Goal: Contribute content: Contribute content

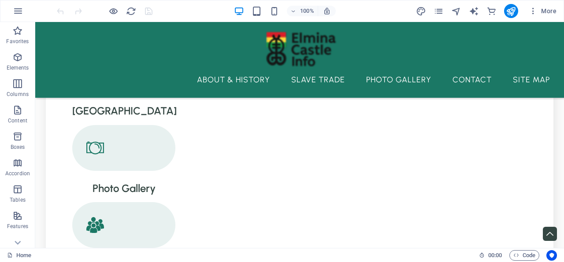
scroll to position [945, 0]
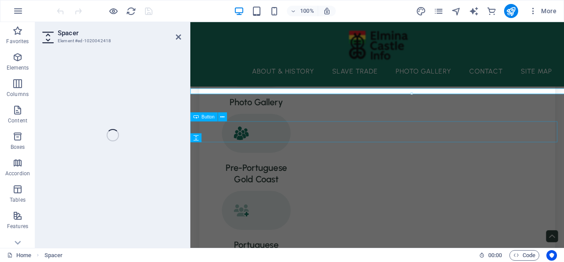
scroll to position [967, 0]
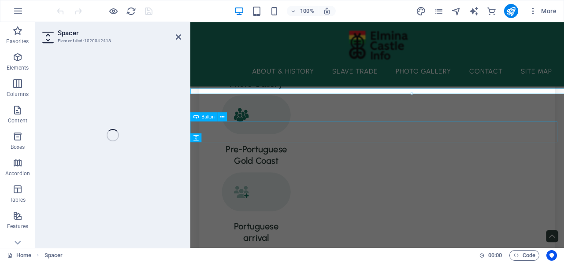
select select "px"
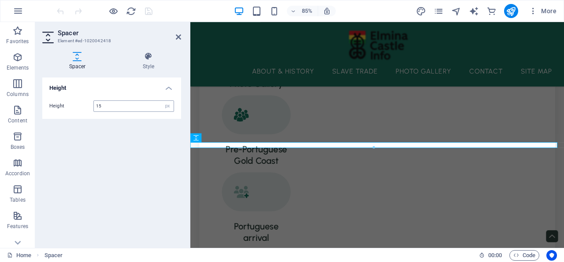
click at [102, 104] on input "15" at bounding box center [134, 106] width 80 height 11
drag, startPoint x: 102, startPoint y: 104, endPoint x: 83, endPoint y: 104, distance: 19.4
click at [94, 104] on input "15" at bounding box center [134, 106] width 80 height 11
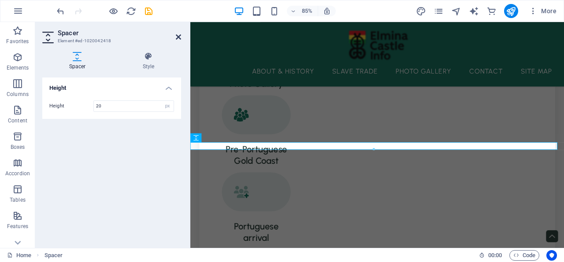
type input "20"
drag, startPoint x: 178, startPoint y: 35, endPoint x: 142, endPoint y: 67, distance: 47.7
click at [178, 35] on icon at bounding box center [178, 36] width 5 height 7
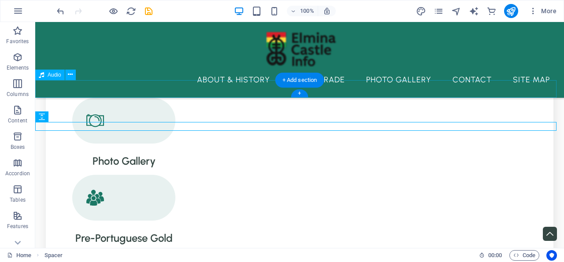
scroll to position [945, 0]
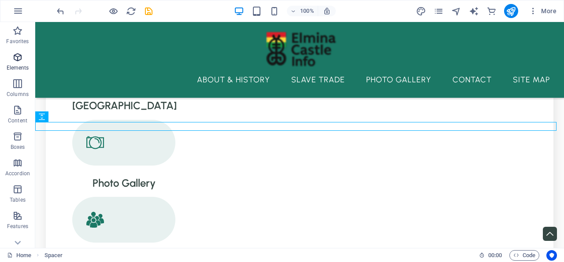
click at [19, 56] on icon "button" at bounding box center [17, 57] width 11 height 11
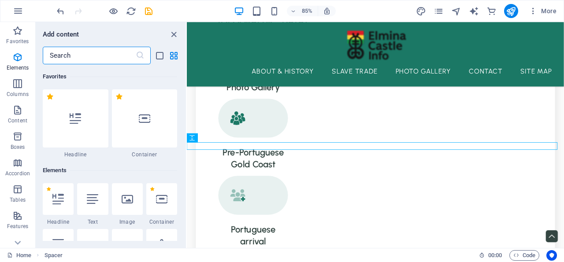
scroll to position [93, 0]
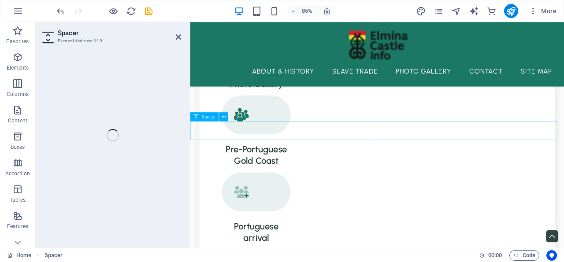
select select "px"
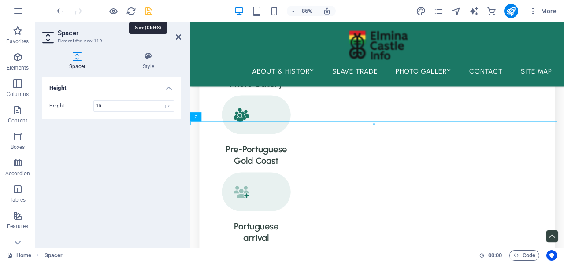
type input "10"
click at [148, 11] on icon "save" at bounding box center [149, 11] width 10 height 10
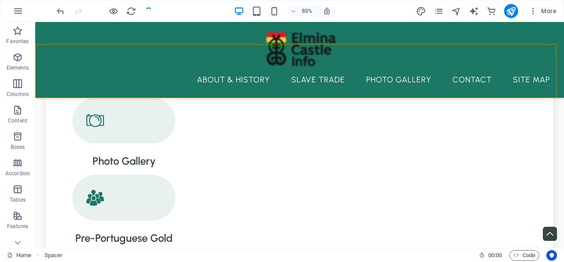
checkbox input "false"
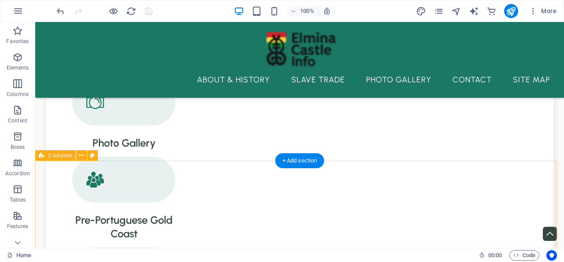
scroll to position [996, 0]
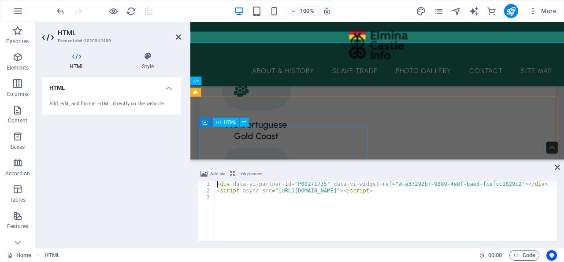
scroll to position [1110, 0]
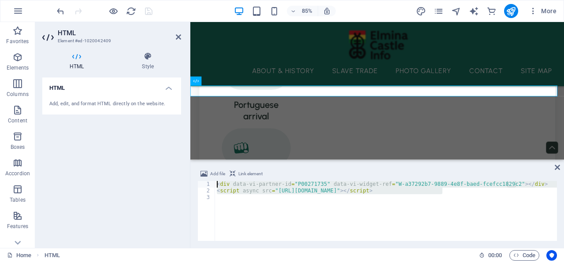
drag, startPoint x: 458, startPoint y: 194, endPoint x: 201, endPoint y: 181, distance: 257.7
click at [215, 181] on div "< div data-vi-partner-id = "P00271735" data-vi-widget-ref = "W-a37292b7-9889-4e…" at bounding box center [386, 211] width 342 height 60
type textarea "<div data-vi-partner-id="P00271735" data-vi-widget-ref="W-a37292b7-9889-4e8f-ba…"
paste textarea
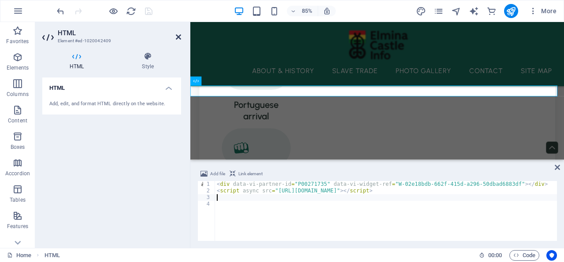
click at [178, 34] on icon at bounding box center [178, 36] width 5 height 7
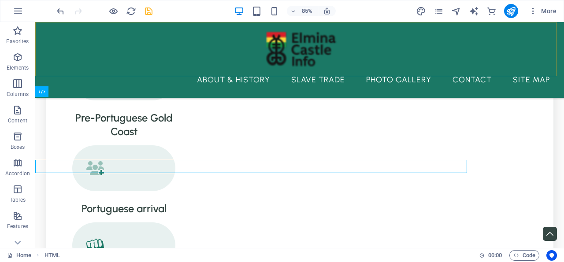
scroll to position [1047, 0]
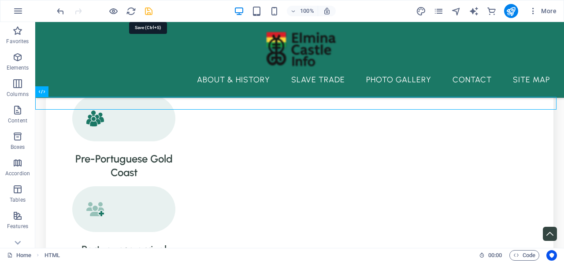
click at [147, 10] on icon "save" at bounding box center [149, 11] width 10 height 10
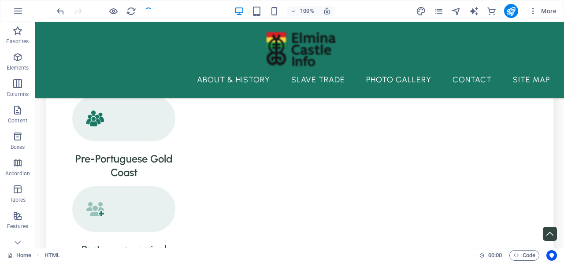
checkbox input "false"
click at [439, 9] on icon "pages" at bounding box center [439, 11] width 10 height 10
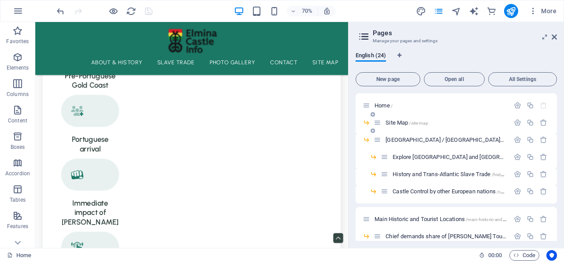
scroll to position [1110, 0]
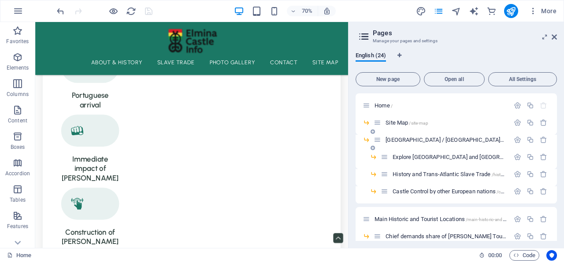
click at [420, 140] on span "[GEOGRAPHIC_DATA] / [GEOGRAPHIC_DATA] /[GEOGRAPHIC_DATA]-fort-conraadsburg" at bounding box center [486, 140] width 200 height 7
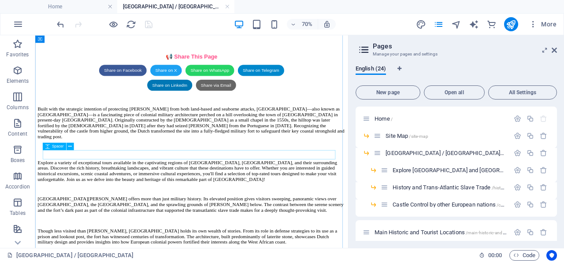
scroll to position [367, 0]
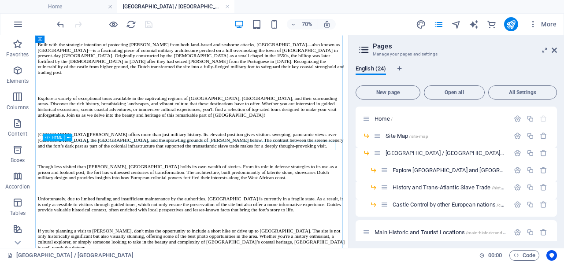
click at [152, 153] on div at bounding box center [259, 153] width 440 height 0
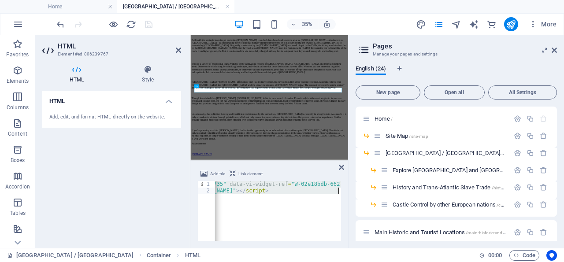
scroll to position [0, 104]
drag, startPoint x: 216, startPoint y: 184, endPoint x: 340, endPoint y: 193, distance: 124.2
click at [343, 193] on div "< div data-vi-partner-id = "P00271735" data-vi-widget-ref = "W-02e18bdb-662f-41…" at bounding box center [264, 214] width 306 height 66
type textarea "<div data-vi-partner-id="P00271735" data-vi-widget-ref="W-02e18bdb-662f-415d-a2…"
paste textarea
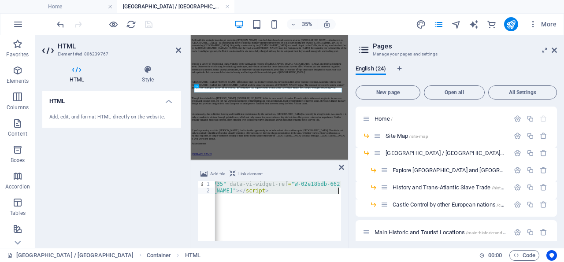
scroll to position [0, 0]
drag, startPoint x: 394, startPoint y: 110, endPoint x: 179, endPoint y: 50, distance: 223.0
click at [179, 50] on icon at bounding box center [178, 50] width 5 height 7
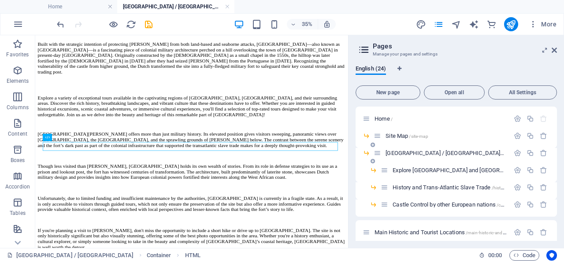
scroll to position [367, 0]
click at [430, 170] on span "Explore [GEOGRAPHIC_DATA] and [GEOGRAPHIC_DATA] /explore-[GEOGRAPHIC_DATA]-and-…" at bounding box center [512, 170] width 238 height 7
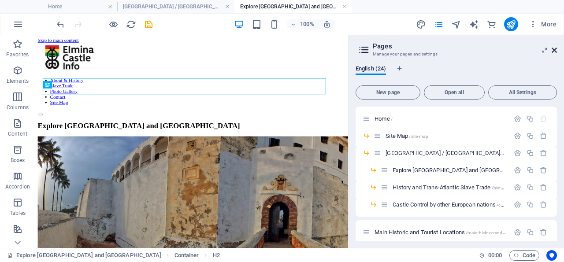
click at [554, 49] on icon at bounding box center [554, 50] width 5 height 7
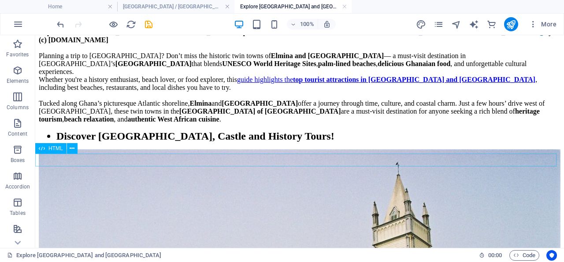
click at [186, 149] on div at bounding box center [300, 149] width 522 height 0
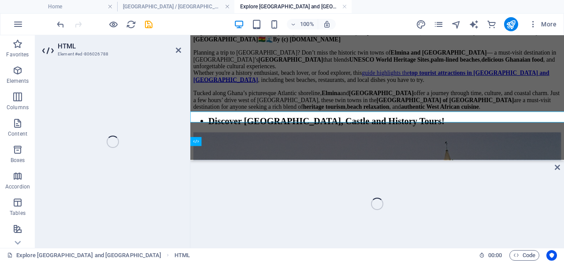
scroll to position [395, 0]
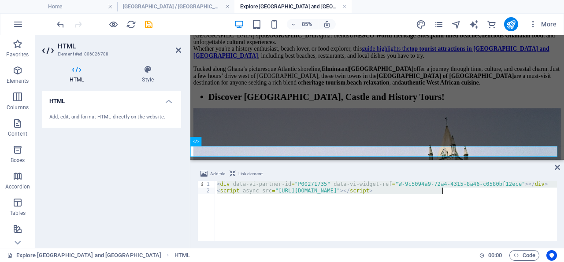
drag, startPoint x: 217, startPoint y: 183, endPoint x: 448, endPoint y: 192, distance: 230.7
click at [448, 192] on div "< div data-vi-partner-id = "P00271735" data-vi-widget-ref = "W-9c5094a9-72a4-43…" at bounding box center [386, 217] width 342 height 73
type textarea "<div data-vi-partner-id="P00271735" data-vi-widget-ref="W-9c5094a9-72a4-4315-8a…"
paste textarea
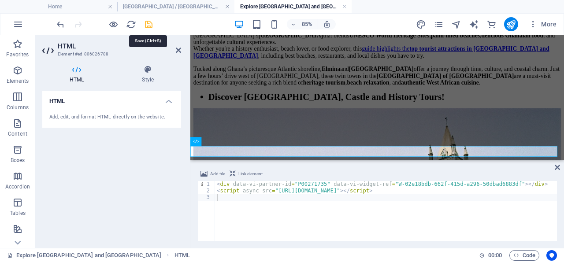
click at [149, 24] on icon "save" at bounding box center [149, 24] width 10 height 10
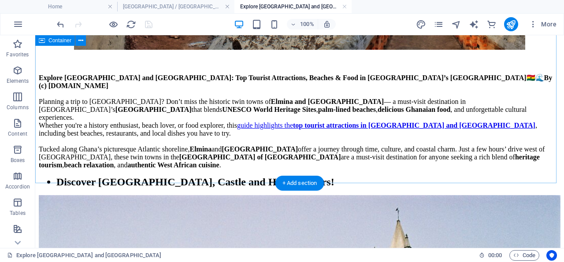
scroll to position [367, 0]
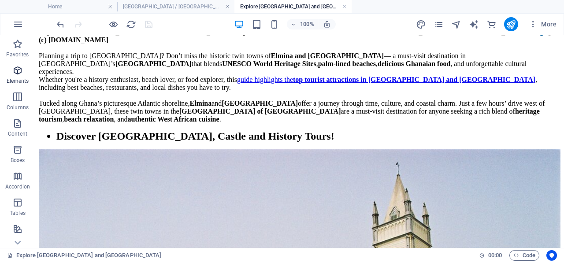
click at [18, 70] on icon "button" at bounding box center [17, 70] width 11 height 11
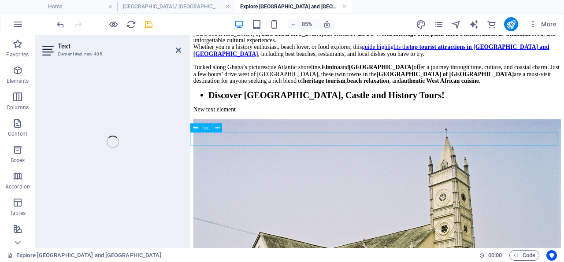
scroll to position [395, 0]
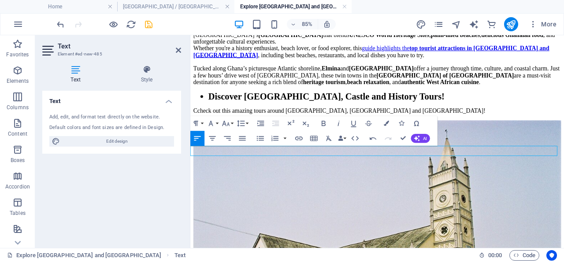
click at [201, 129] on p "Ccheck out this amazing tours around [GEOGRAPHIC_DATA], [GEOGRAPHIC_DATA] and […" at bounding box center [410, 125] width 433 height 8
click at [496, 129] on p "Check out this amazing tours around [GEOGRAPHIC_DATA], [GEOGRAPHIC_DATA] and [G…" at bounding box center [410, 125] width 433 height 8
click at [534, 129] on p "Check out this amazing tours around [GEOGRAPHIC_DATA], [GEOGRAPHIC_DATA] and [G…" at bounding box center [410, 125] width 433 height 8
click at [564, 129] on p "Check out this amazing tours around [GEOGRAPHIC_DATA], [GEOGRAPHIC_DATA] and [G…" at bounding box center [410, 125] width 433 height 8
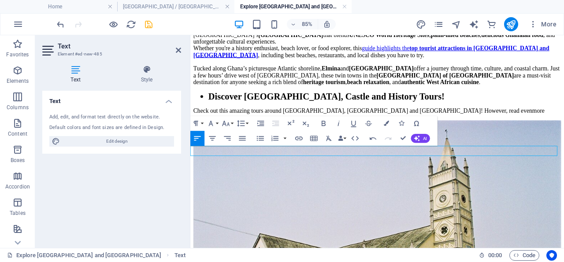
click at [564, 129] on p "Check out this amazing tours around [GEOGRAPHIC_DATA], [GEOGRAPHIC_DATA] and [G…" at bounding box center [410, 125] width 433 height 8
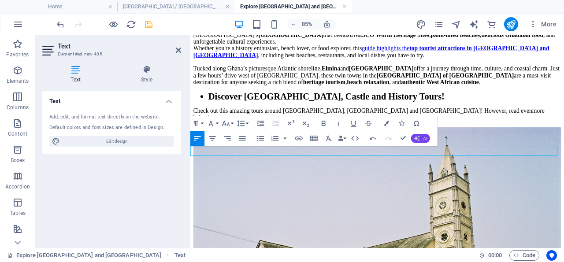
click at [421, 139] on button "AI" at bounding box center [420, 138] width 19 height 9
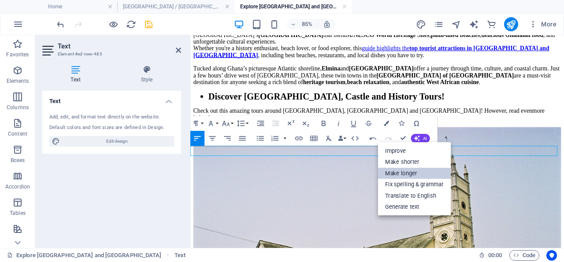
click at [415, 170] on link "Make longer" at bounding box center [414, 173] width 73 height 11
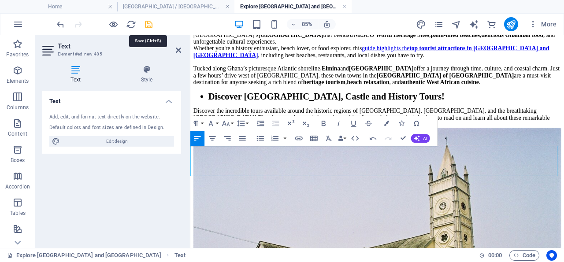
click at [149, 23] on icon "save" at bounding box center [149, 24] width 10 height 10
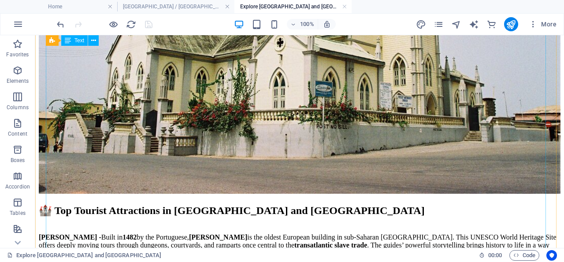
scroll to position [596, 0]
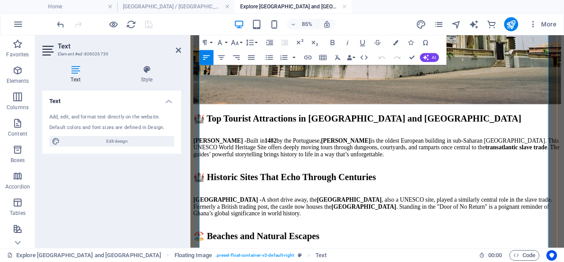
scroll to position [621, 0]
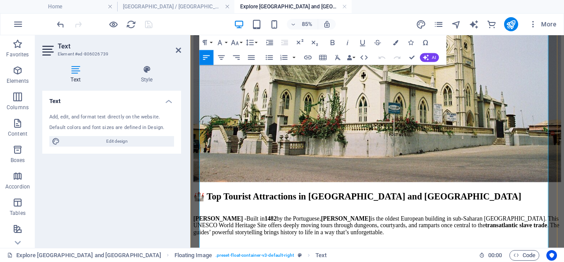
drag, startPoint x: 268, startPoint y: 205, endPoint x: 203, endPoint y: 205, distance: 64.8
click at [364, 44] on icon "button" at bounding box center [362, 42] width 9 height 9
click at [307, 55] on icon "button" at bounding box center [308, 57] width 9 height 9
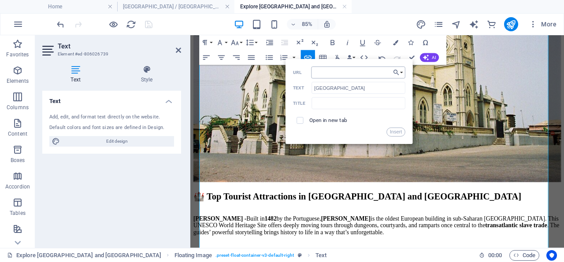
click at [351, 71] on input "URL" at bounding box center [358, 73] width 94 height 12
type input "[URL][DOMAIN_NAME]"
click at [327, 100] on input "text" at bounding box center [359, 103] width 94 height 12
type input "[GEOGRAPHIC_DATA]"
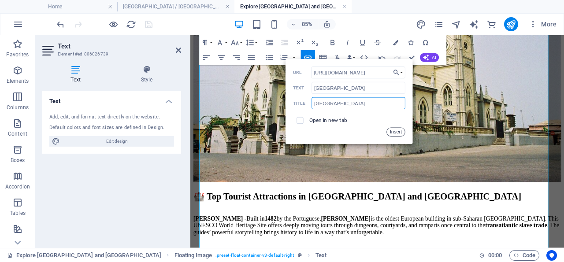
drag, startPoint x: 397, startPoint y: 131, endPoint x: 243, endPoint y: 113, distance: 155.4
click at [397, 131] on button "Insert" at bounding box center [396, 132] width 19 height 9
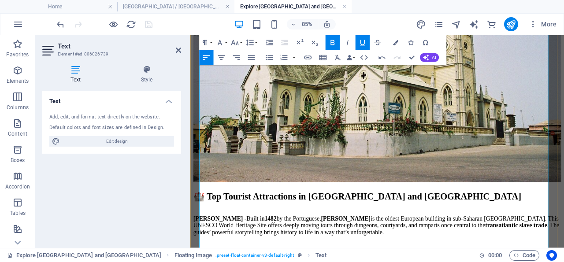
drag, startPoint x: 352, startPoint y: 241, endPoint x: 201, endPoint y: 239, distance: 151.2
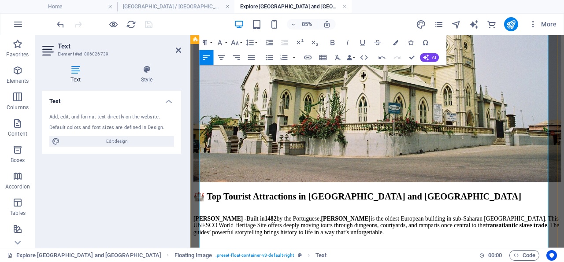
click at [364, 42] on icon "button" at bounding box center [362, 42] width 9 height 9
drag, startPoint x: 351, startPoint y: 241, endPoint x: 201, endPoint y: 242, distance: 150.7
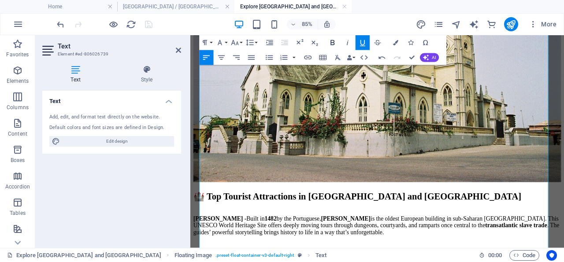
click at [333, 40] on icon "button" at bounding box center [332, 42] width 9 height 9
type input "Cape Coast Day Tour, a Guided Experience"
click at [309, 56] on icon "button" at bounding box center [308, 57] width 9 height 9
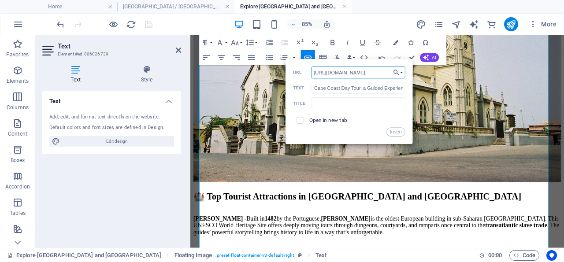
scroll to position [0, 310]
type input "[URL][DOMAIN_NAME]"
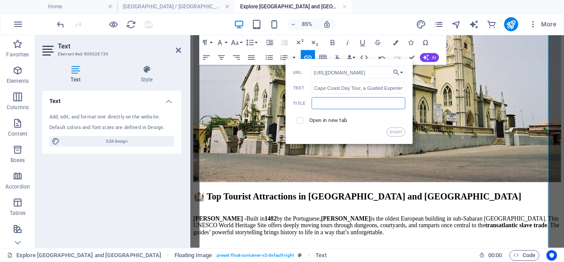
click at [327, 103] on input "text" at bounding box center [359, 103] width 94 height 12
type input "[GEOGRAPHIC_DATA], [PERSON_NAME] tours + [GEOGRAPHIC_DATA]"
click at [300, 118] on input "checkbox" at bounding box center [299, 119] width 7 height 7
checkbox input "true"
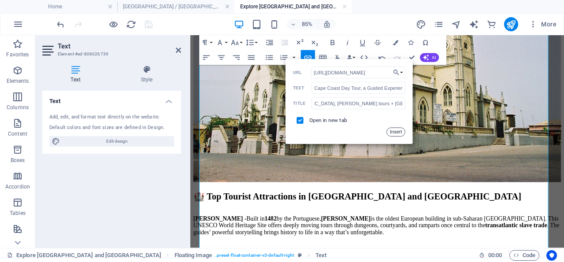
click at [396, 131] on button "Insert" at bounding box center [396, 132] width 19 height 9
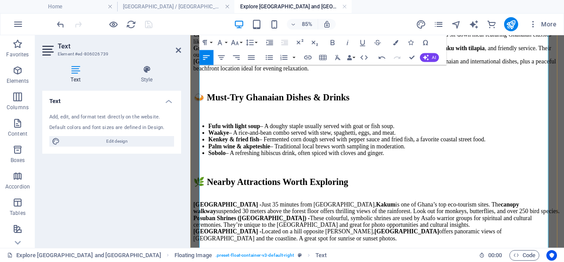
scroll to position [1080, 0]
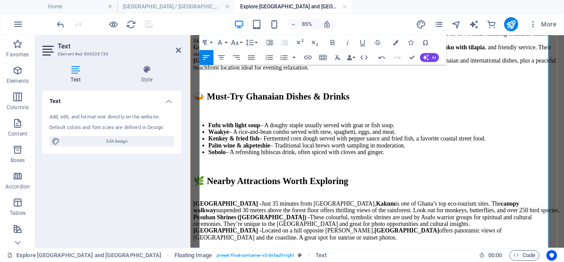
click at [350, 230] on div "[GEOGRAPHIC_DATA] - Just 35 minutes from [GEOGRAPHIC_DATA], [GEOGRAPHIC_DATA] i…" at bounding box center [410, 254] width 433 height 48
click at [348, 230] on div "[GEOGRAPHIC_DATA] - Just 35 minutes from [GEOGRAPHIC_DATA], [GEOGRAPHIC_DATA] i…" at bounding box center [410, 254] width 433 height 48
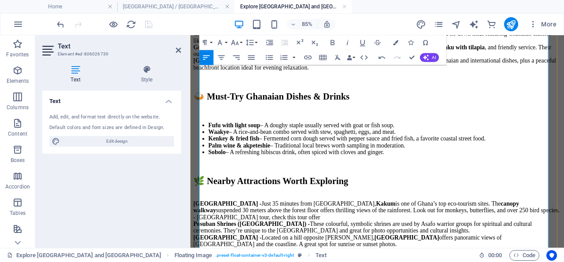
click at [489, 230] on div "[GEOGRAPHIC_DATA] - Just 35 minutes from [GEOGRAPHIC_DATA], [GEOGRAPHIC_DATA] i…" at bounding box center [410, 258] width 433 height 56
click at [547, 230] on div "[GEOGRAPHIC_DATA] - Just 35 minutes from [GEOGRAPHIC_DATA], [GEOGRAPHIC_DATA] i…" at bounding box center [410, 258] width 433 height 56
click at [560, 230] on div "[GEOGRAPHIC_DATA] - Just 35 minutes from [GEOGRAPHIC_DATA], [GEOGRAPHIC_DATA] i…" at bounding box center [410, 258] width 433 height 56
drag, startPoint x: 559, startPoint y: 218, endPoint x: 340, endPoint y: 219, distance: 219.5
click at [340, 230] on div "[GEOGRAPHIC_DATA] - Just 35 minutes from [GEOGRAPHIC_DATA], [GEOGRAPHIC_DATA] i…" at bounding box center [410, 258] width 433 height 56
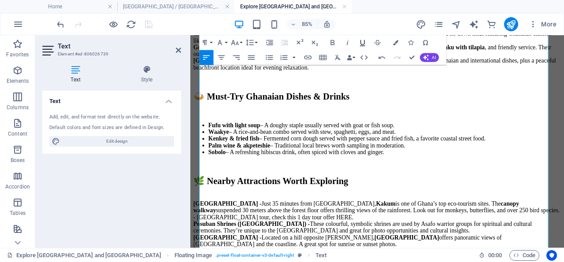
click at [362, 42] on icon "button" at bounding box center [362, 42] width 9 height 9
click at [332, 41] on icon "button" at bounding box center [332, 42] width 9 height 9
type input "[GEOGRAPHIC_DATA] tour, check this 1 day tour offer HERE"
checkbox input "false"
click at [309, 56] on icon "button" at bounding box center [308, 57] width 9 height 9
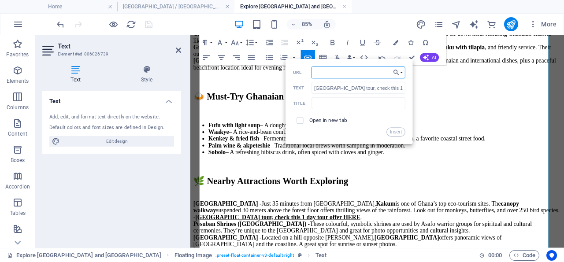
paste input "[URL][DOMAIN_NAME]"
type input "[URL][DOMAIN_NAME]"
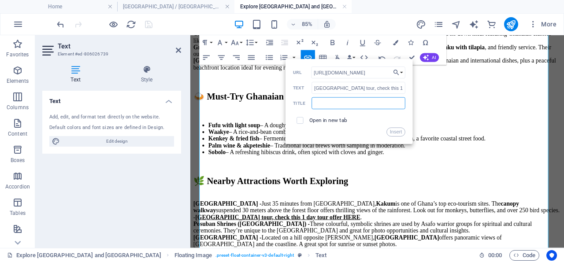
click at [350, 103] on input "text" at bounding box center [359, 103] width 94 height 12
type input "[GEOGRAPHIC_DATA] and Castles day tour"
click at [302, 120] on input "checkbox" at bounding box center [299, 119] width 7 height 7
checkbox input "true"
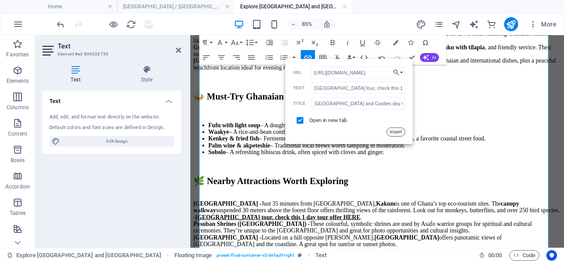
click at [398, 132] on button "Insert" at bounding box center [396, 132] width 19 height 9
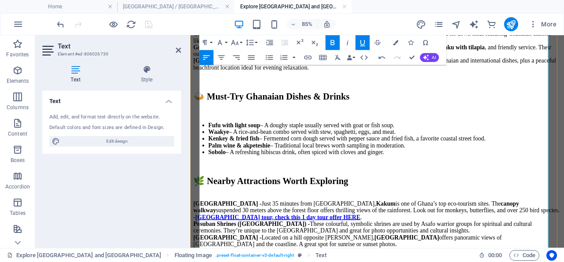
click at [564, 230] on div "[GEOGRAPHIC_DATA] - Just 35 minutes from [GEOGRAPHIC_DATA], [GEOGRAPHIC_DATA] i…" at bounding box center [410, 258] width 433 height 56
drag, startPoint x: 274, startPoint y: 195, endPoint x: 201, endPoint y: 195, distance: 72.7
click at [201, 230] on strong "[GEOGRAPHIC_DATA] -" at bounding box center [234, 233] width 80 height 7
click at [363, 43] on icon "button" at bounding box center [362, 42] width 9 height 9
type input "[GEOGRAPHIC_DATA]"
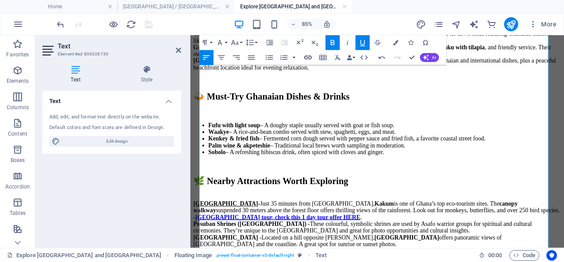
checkbox input "false"
click at [307, 57] on icon "button" at bounding box center [308, 57] width 9 height 9
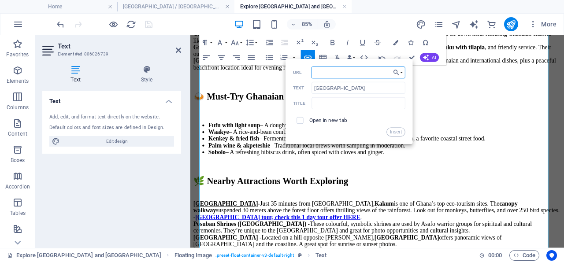
click at [331, 71] on input "URL" at bounding box center [358, 73] width 94 height 12
type input "[URL][DOMAIN_NAME]"
click at [298, 120] on input "checkbox" at bounding box center [299, 119] width 7 height 7
checkbox input "true"
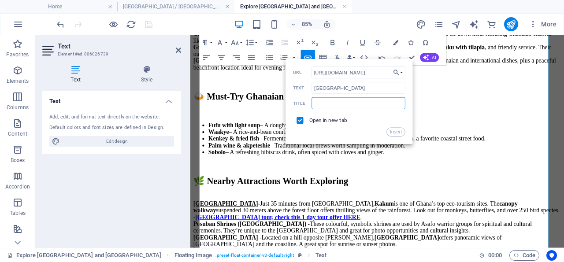
click at [325, 99] on input "text" at bounding box center [359, 103] width 94 height 12
type input "[GEOGRAPHIC_DATA]"
drag, startPoint x: 394, startPoint y: 130, endPoint x: 156, endPoint y: 182, distance: 243.6
click at [394, 130] on button "Insert" at bounding box center [396, 132] width 19 height 9
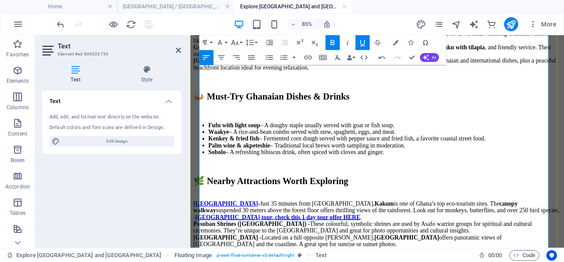
click at [272, 230] on div "[GEOGRAPHIC_DATA] - Just 35 minutes from [GEOGRAPHIC_DATA], [GEOGRAPHIC_DATA] i…" at bounding box center [410, 258] width 433 height 56
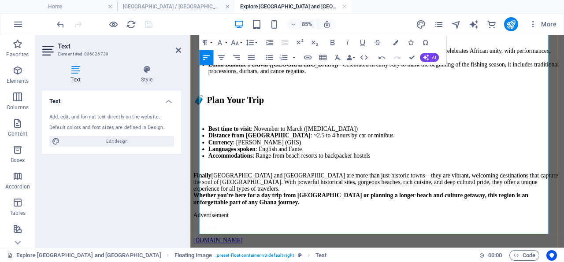
scroll to position [1355, 0]
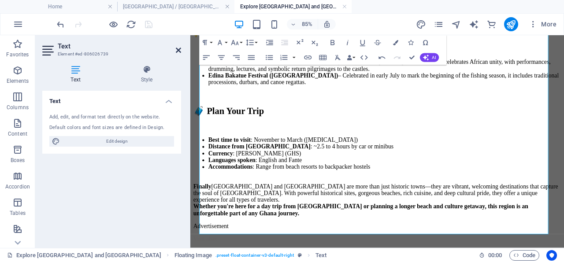
drag, startPoint x: 178, startPoint y: 48, endPoint x: 180, endPoint y: 41, distance: 7.1
click at [178, 48] on icon at bounding box center [178, 50] width 5 height 7
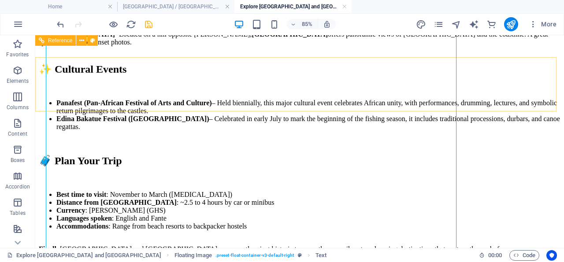
scroll to position [1302, 0]
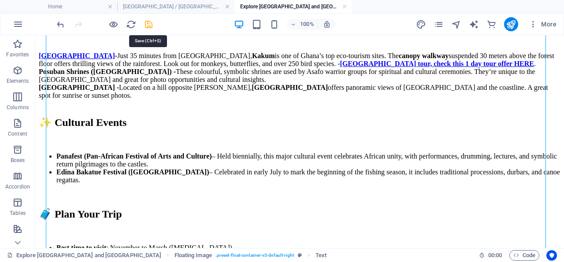
click at [149, 21] on icon "save" at bounding box center [149, 24] width 10 height 10
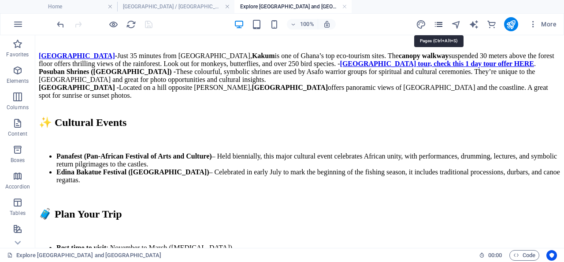
click at [439, 22] on icon "pages" at bounding box center [439, 24] width 10 height 10
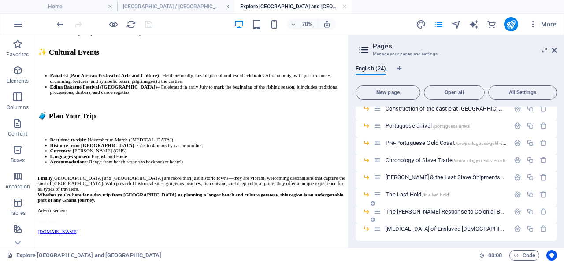
scroll to position [212, 0]
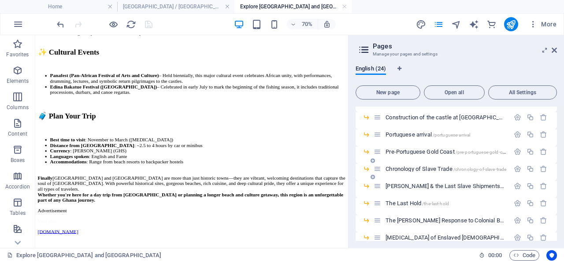
click at [425, 167] on span "Chronology of Slave Trade /chronology-of-slave-trade" at bounding box center [446, 169] width 121 height 7
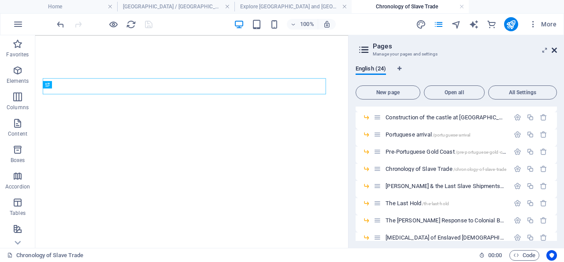
click at [554, 48] on icon at bounding box center [554, 50] width 5 height 7
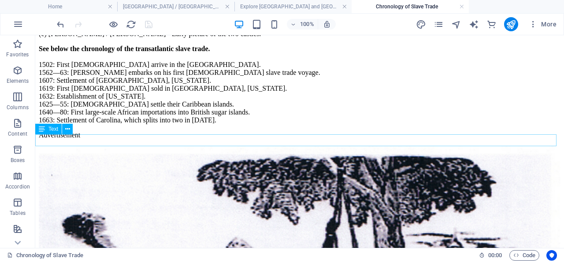
scroll to position [550, 0]
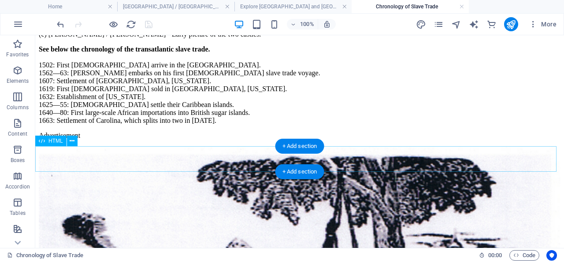
click at [160, 147] on div at bounding box center [300, 147] width 522 height 0
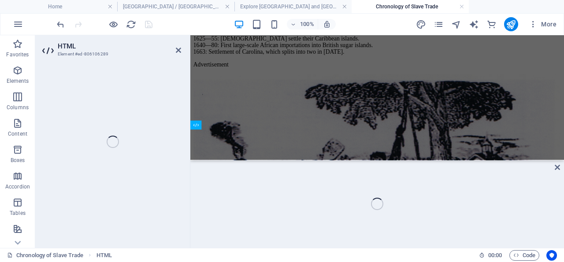
scroll to position [506, 0]
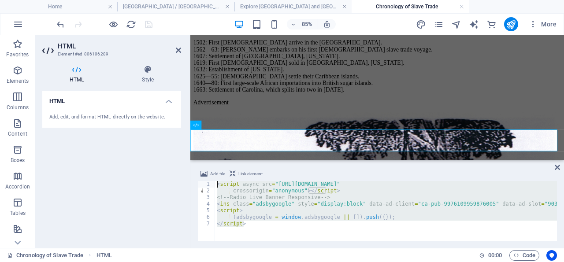
drag, startPoint x: 251, startPoint y: 223, endPoint x: 207, endPoint y: 165, distance: 73.3
click at [215, 181] on div "< script async src = "[URL][DOMAIN_NAME]" crossorigin = "anonymous" > </ script…" at bounding box center [386, 211] width 342 height 60
paste textarea "[URL][DOMAIN_NAME]"
type textarea "[URL][DOMAIN_NAME]"
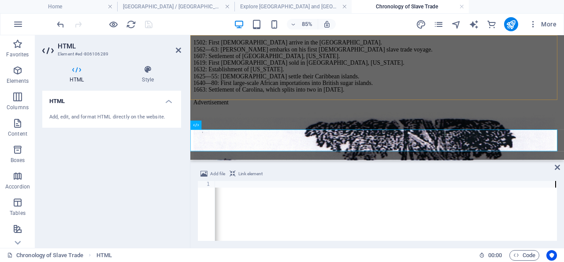
scroll to position [0, 68]
drag, startPoint x: 422, startPoint y: 161, endPoint x: 558, endPoint y: 166, distance: 135.8
click at [558, 166] on icon at bounding box center [557, 167] width 5 height 7
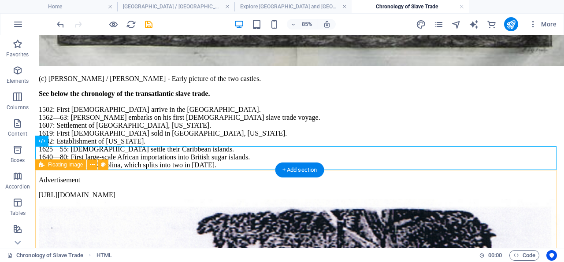
scroll to position [550, 0]
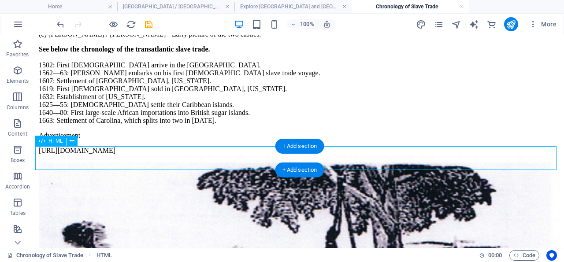
click at [353, 153] on div "[URL][DOMAIN_NAME]" at bounding box center [300, 151] width 522 height 8
click at [347, 155] on div "[URL][DOMAIN_NAME]" at bounding box center [300, 151] width 522 height 8
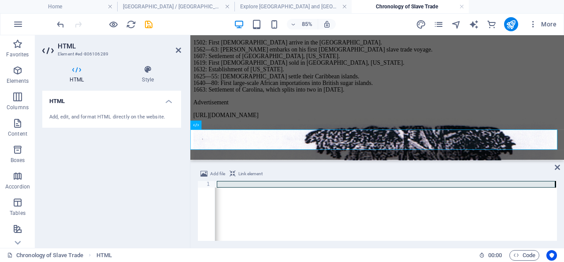
drag, startPoint x: 216, startPoint y: 182, endPoint x: 353, endPoint y: 196, distance: 137.3
click at [353, 196] on div "[URL][DOMAIN_NAME]" at bounding box center [352, 214] width 410 height 66
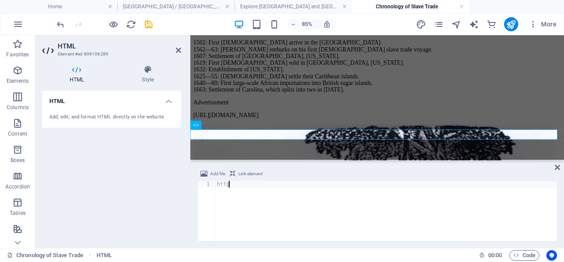
type textarea "h"
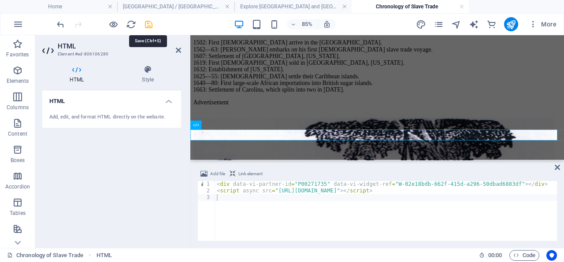
drag, startPoint x: 148, startPoint y: 23, endPoint x: 147, endPoint y: 92, distance: 68.8
click at [148, 23] on icon "save" at bounding box center [149, 24] width 10 height 10
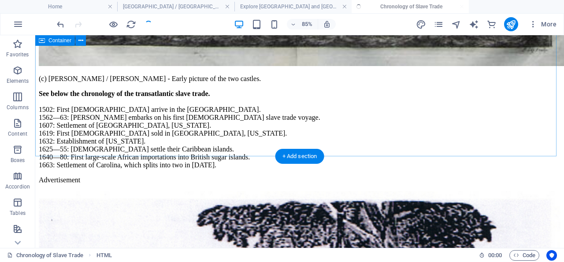
scroll to position [550, 0]
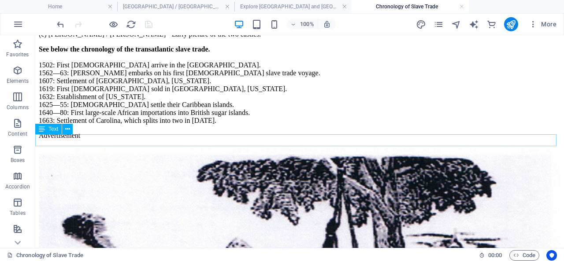
click at [96, 140] on div "Advertisement" at bounding box center [300, 136] width 522 height 8
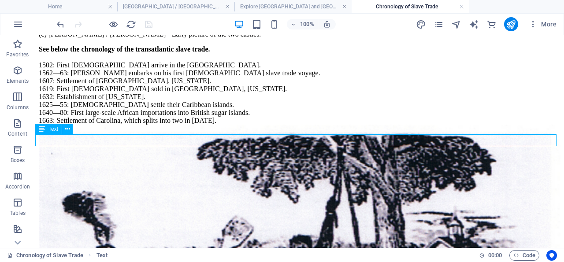
scroll to position [506, 0]
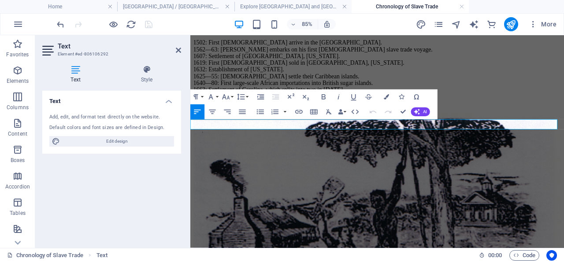
click at [265, 119] on p "Advertisement" at bounding box center [410, 115] width 433 height 8
drag, startPoint x: 265, startPoint y: 141, endPoint x: 190, endPoint y: 137, distance: 75.0
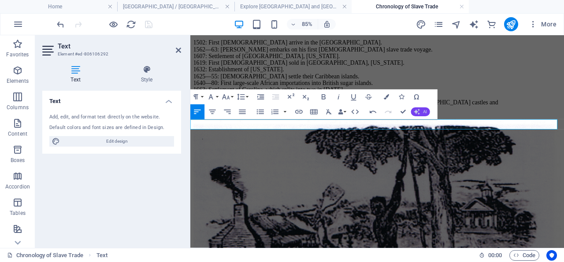
click at [423, 111] on span "AI" at bounding box center [425, 112] width 4 height 4
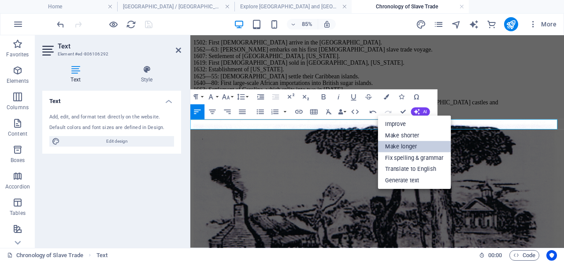
click at [417, 144] on link "Make longer" at bounding box center [414, 146] width 73 height 11
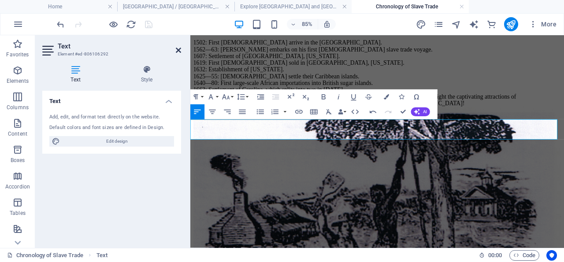
click at [179, 48] on icon at bounding box center [178, 50] width 5 height 7
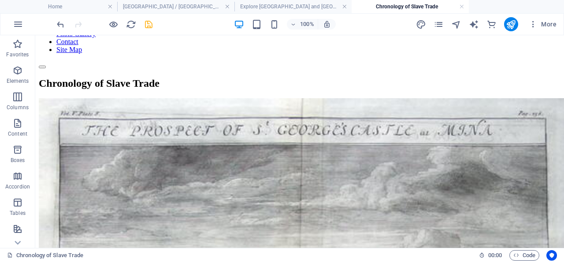
scroll to position [0, 0]
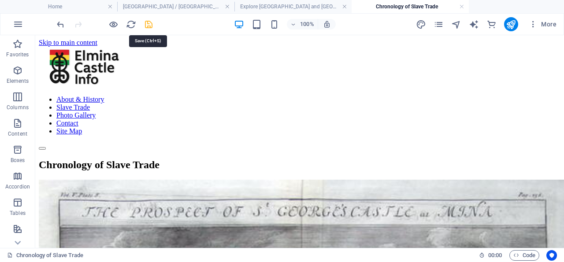
click at [147, 25] on icon "save" at bounding box center [149, 24] width 10 height 10
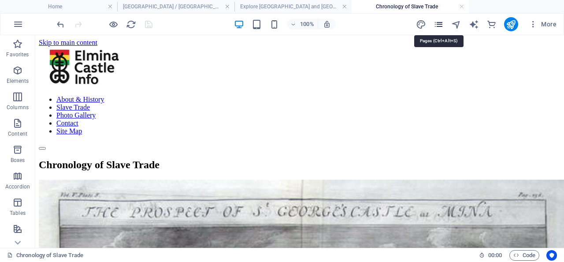
click at [440, 24] on icon "pages" at bounding box center [439, 24] width 10 height 10
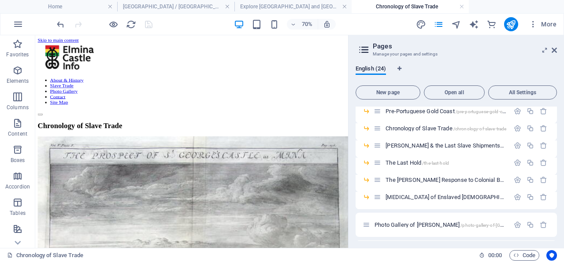
scroll to position [263, 0]
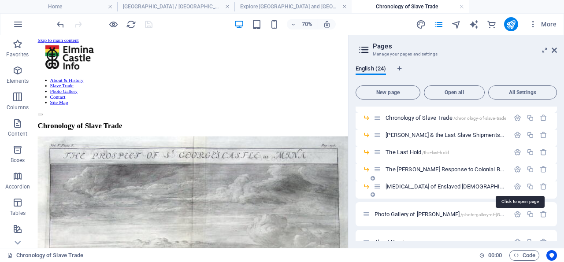
click at [432, 186] on span "Sexual Abuse of Enslaved [DEMOGRAPHIC_DATA] Men: 5 Harrowing Cases /sexual-abus…" at bounding box center [562, 186] width 353 height 7
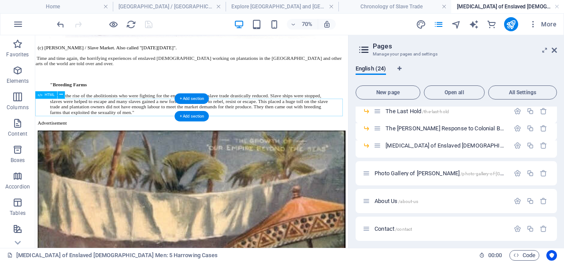
scroll to position [413, 0]
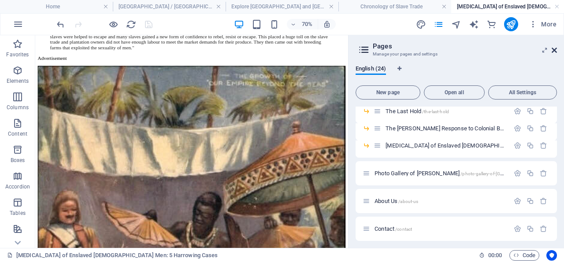
drag, startPoint x: 556, startPoint y: 49, endPoint x: 136, endPoint y: 64, distance: 420.3
click at [556, 49] on icon at bounding box center [554, 50] width 5 height 7
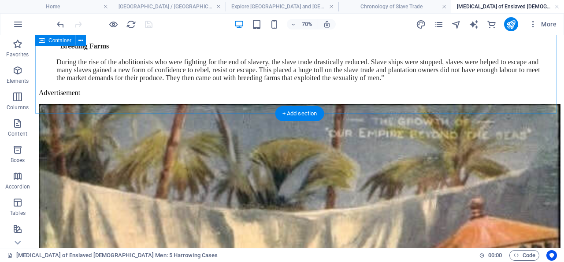
scroll to position [401, 0]
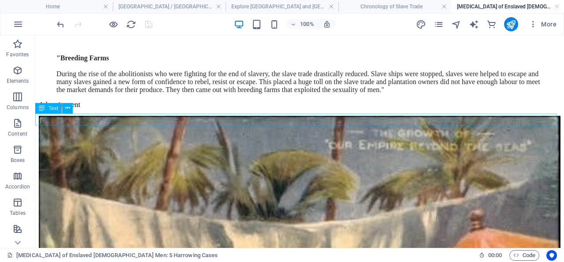
click at [104, 109] on div "Advertisement" at bounding box center [300, 105] width 522 height 8
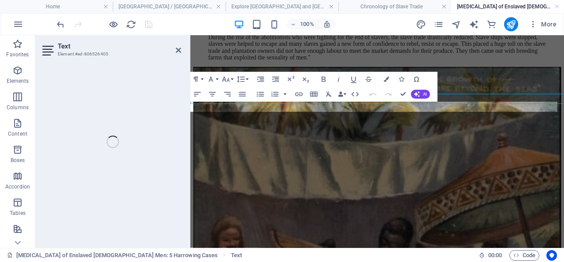
scroll to position [409, 0]
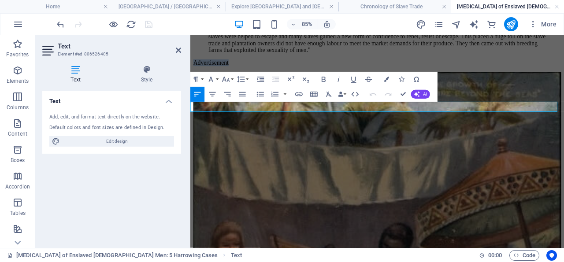
drag, startPoint x: 258, startPoint y: 118, endPoint x: 380, endPoint y: 140, distance: 123.6
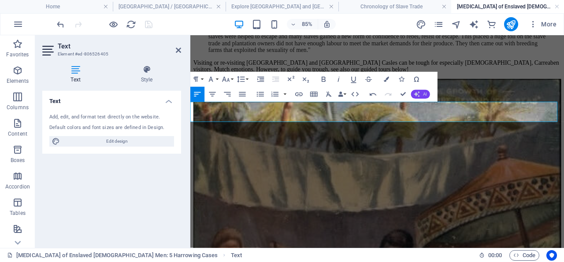
click at [426, 92] on span "AI" at bounding box center [425, 94] width 4 height 4
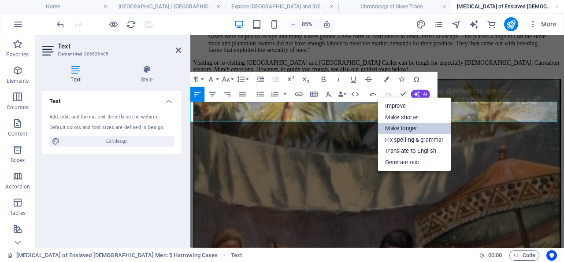
click at [420, 126] on link "Make longer" at bounding box center [414, 128] width 73 height 11
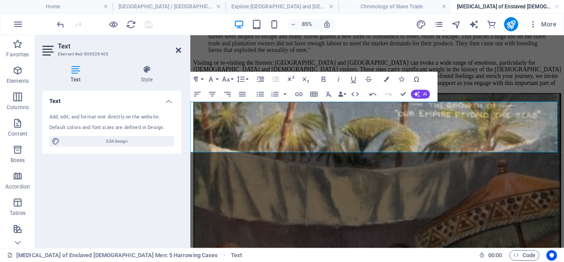
drag, startPoint x: 179, startPoint y: 50, endPoint x: 257, endPoint y: 88, distance: 86.9
click at [179, 50] on icon at bounding box center [178, 50] width 5 height 7
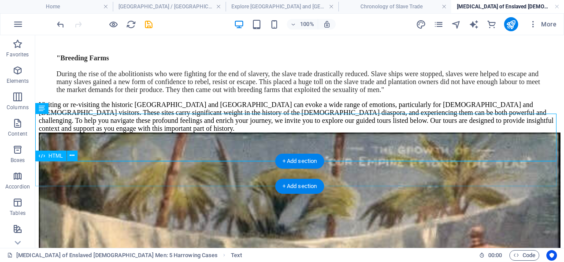
click at [233, 133] on div at bounding box center [300, 133] width 522 height 0
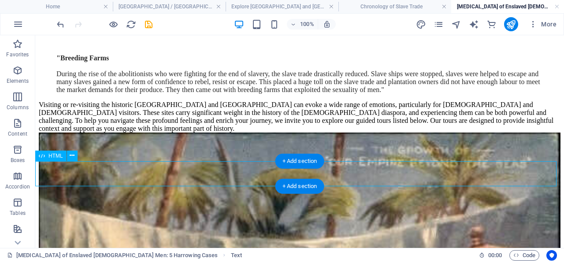
click at [233, 133] on div at bounding box center [300, 133] width 522 height 0
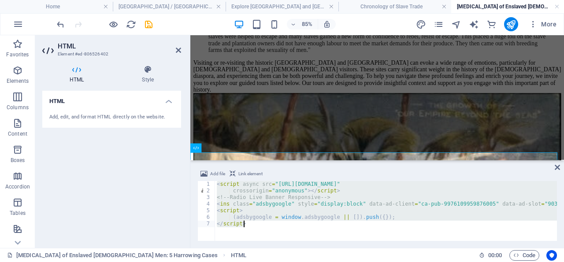
drag, startPoint x: 217, startPoint y: 185, endPoint x: 328, endPoint y: 251, distance: 129.6
click at [328, 241] on div "< script async src = "[URL][DOMAIN_NAME]" crossorigin = "anonymous" > </ script…" at bounding box center [386, 211] width 342 height 60
type textarea "(adsbygoogle = window.adsbygoogle || []).push({}); </script>"
paste textarea
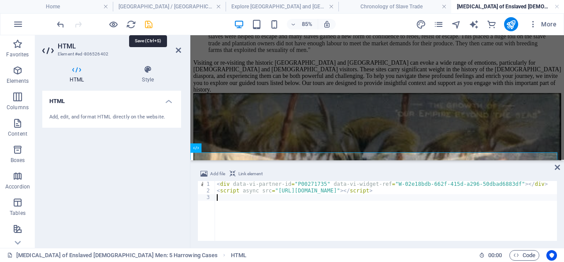
click at [149, 23] on icon "save" at bounding box center [149, 24] width 10 height 10
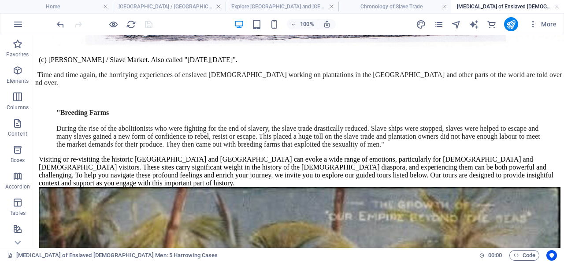
scroll to position [0, 0]
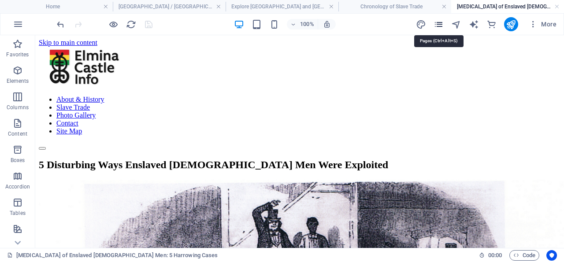
click at [439, 23] on icon "pages" at bounding box center [439, 24] width 10 height 10
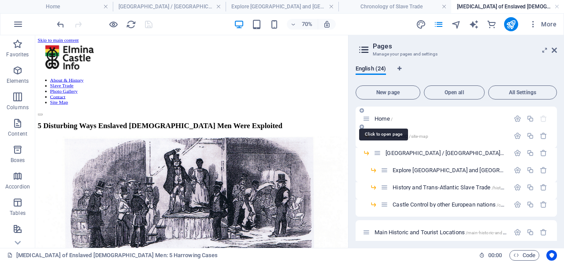
click at [383, 118] on span "Home /" at bounding box center [384, 118] width 18 height 7
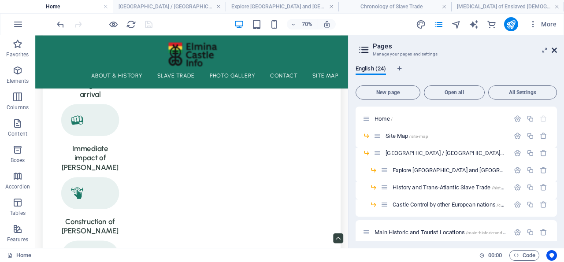
click at [555, 50] on icon at bounding box center [554, 50] width 5 height 7
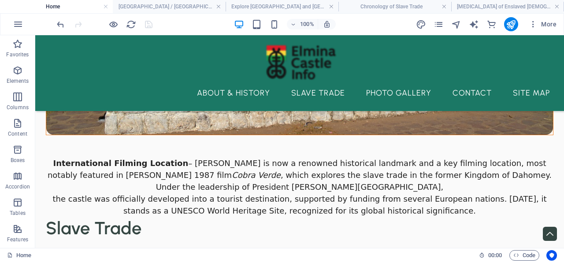
scroll to position [3375, 0]
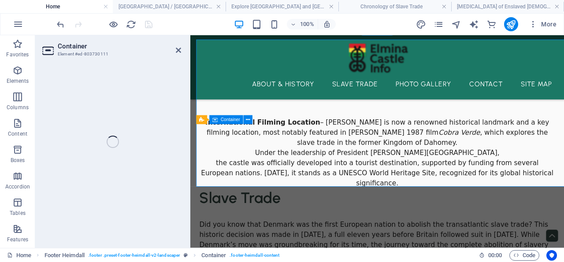
scroll to position [3464, 0]
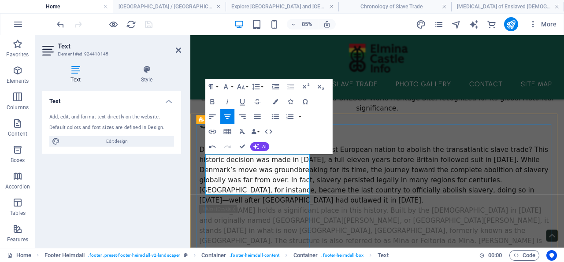
drag, startPoint x: 271, startPoint y: 186, endPoint x: 223, endPoint y: 182, distance: 48.6
click at [213, 132] on icon "button" at bounding box center [212, 132] width 7 height 4
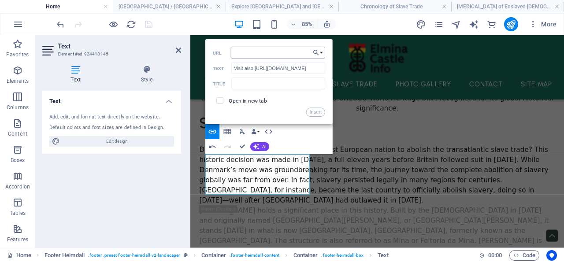
click at [299, 53] on input "URL" at bounding box center [278, 53] width 94 height 12
type input "[URL][DOMAIN_NAME]"
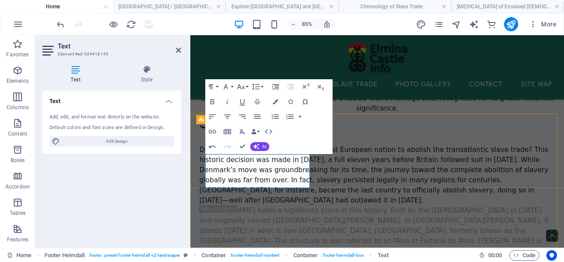
drag, startPoint x: 178, startPoint y: 47, endPoint x: 135, endPoint y: 52, distance: 42.5
click at [178, 47] on icon at bounding box center [178, 50] width 5 height 7
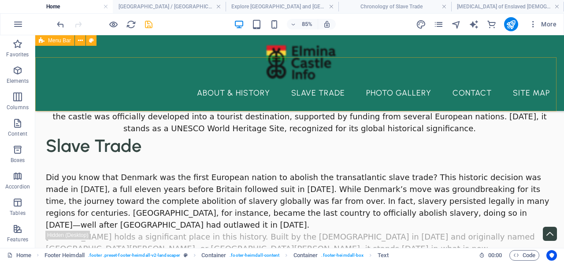
scroll to position [3375, 0]
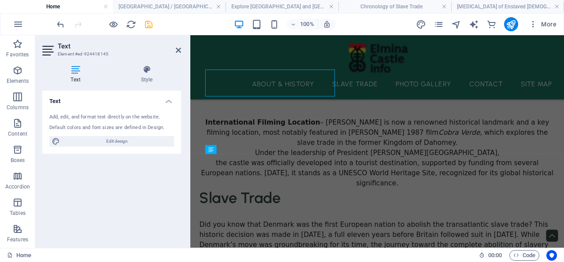
scroll to position [3464, 0]
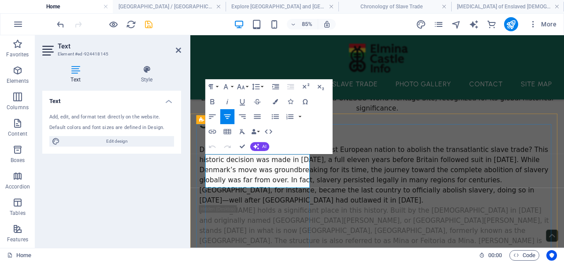
drag, startPoint x: 288, startPoint y: 179, endPoint x: 316, endPoint y: 202, distance: 36.9
click at [275, 100] on icon "button" at bounding box center [275, 102] width 5 height 5
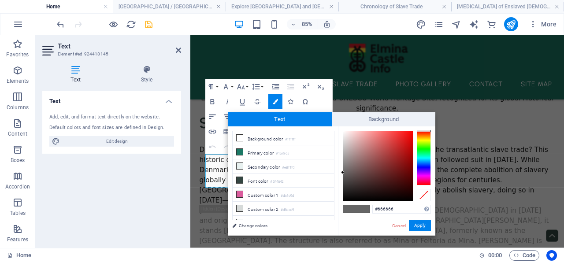
drag, startPoint x: 342, startPoint y: 171, endPoint x: 346, endPoint y: 151, distance: 19.7
click at [346, 133] on div "#666666 Supported formats #0852ed rgb(8, 82, 237) rgba(8, 82, 237, 90%) hsv(221…" at bounding box center [386, 244] width 97 height 237
drag, startPoint x: 342, startPoint y: 171, endPoint x: 352, endPoint y: 157, distance: 16.7
click at [345, 131] on div at bounding box center [344, 130] width 3 height 3
type input "#fef6f6"
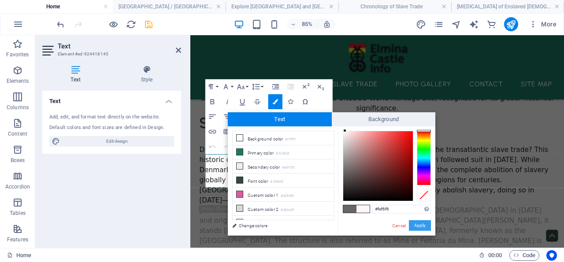
click at [419, 223] on button "Apply" at bounding box center [420, 225] width 22 height 11
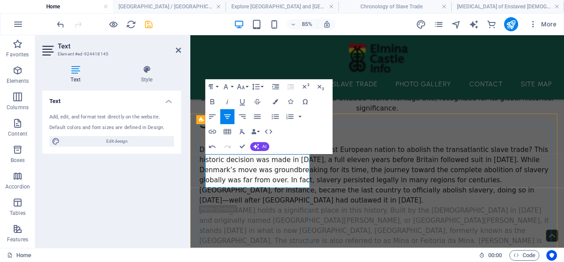
drag, startPoint x: 288, startPoint y: 179, endPoint x: 250, endPoint y: 182, distance: 38.5
drag, startPoint x: 273, startPoint y: 186, endPoint x: 431, endPoint y: 189, distance: 157.8
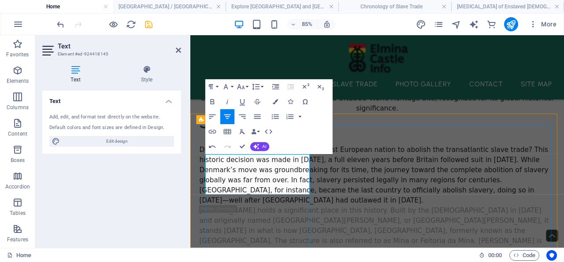
click at [215, 131] on icon "button" at bounding box center [212, 131] width 9 height 9
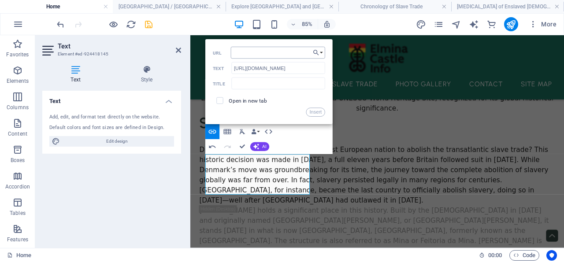
click at [259, 50] on input "URL" at bounding box center [278, 53] width 94 height 12
type input "[URL][DOMAIN_NAME]"
click at [248, 83] on input "text" at bounding box center [278, 84] width 94 height 12
drag, startPoint x: 220, startPoint y: 98, endPoint x: 226, endPoint y: 101, distance: 7.1
click at [220, 98] on input "checkbox" at bounding box center [219, 100] width 7 height 7
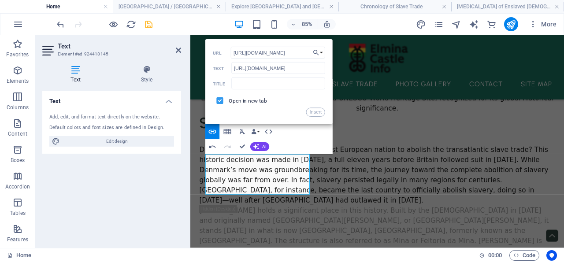
click at [219, 99] on input "checkbox" at bounding box center [219, 100] width 7 height 7
checkbox input "false"
click at [316, 111] on button "Insert" at bounding box center [315, 112] width 19 height 9
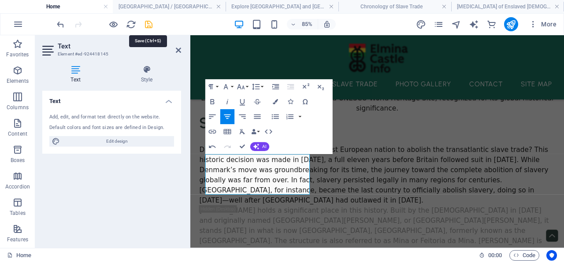
drag, startPoint x: 149, startPoint y: 24, endPoint x: 116, endPoint y: 15, distance: 34.0
click at [149, 24] on icon "save" at bounding box center [149, 24] width 10 height 10
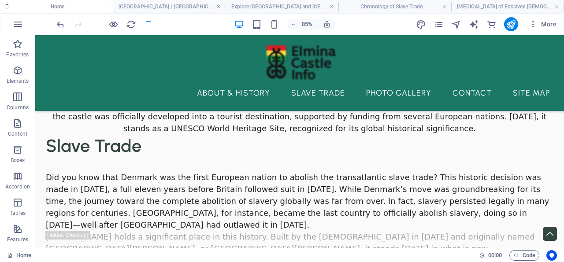
scroll to position [3375, 0]
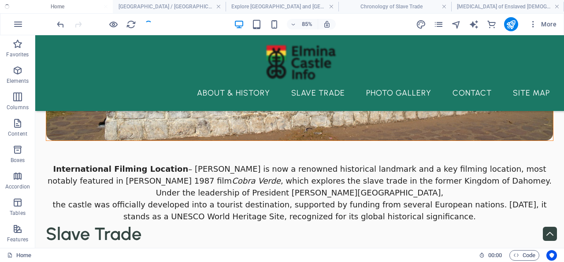
checkbox input "false"
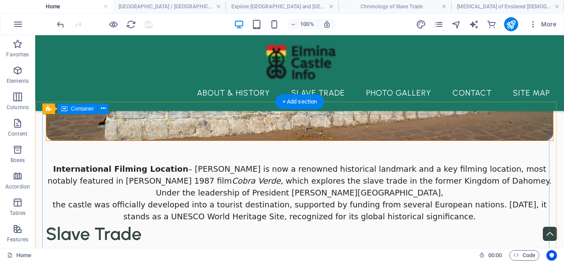
scroll to position [3467, 0]
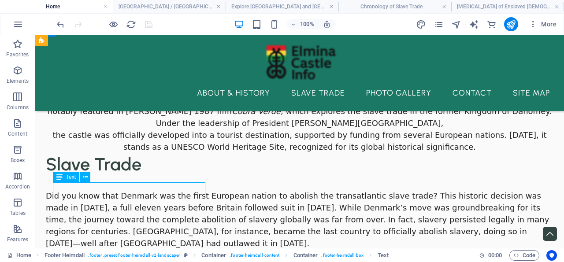
scroll to position [3567, 0]
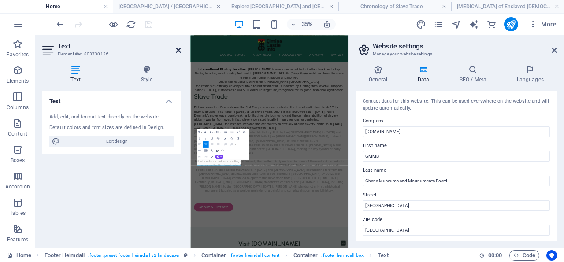
drag, startPoint x: 179, startPoint y: 49, endPoint x: 184, endPoint y: 40, distance: 10.7
click at [179, 49] on icon at bounding box center [178, 50] width 5 height 7
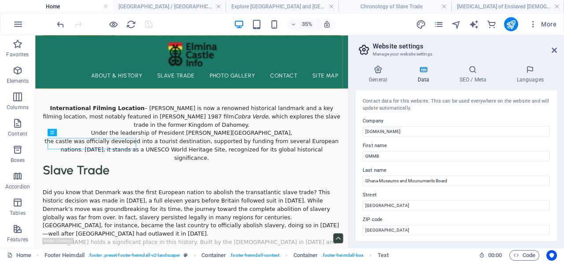
scroll to position [3571, 0]
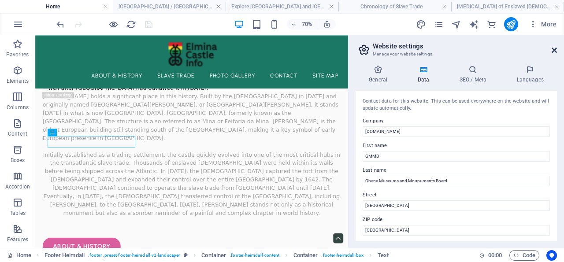
click at [555, 49] on icon at bounding box center [554, 50] width 5 height 7
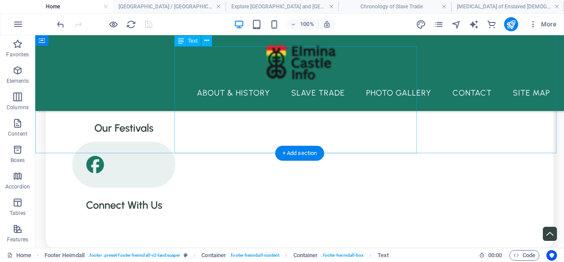
scroll to position [2057, 0]
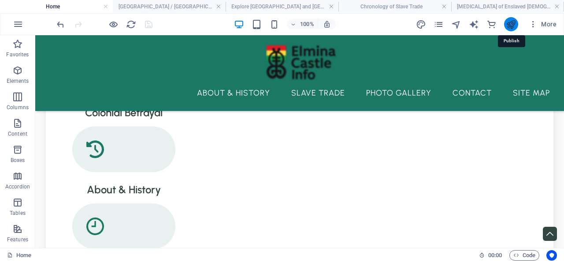
click at [513, 23] on icon "publish" at bounding box center [511, 24] width 10 height 10
